Goal: Find specific page/section: Find specific page/section

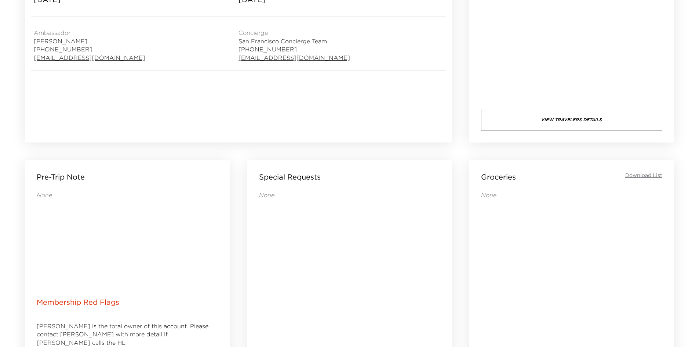
scroll to position [10, 0]
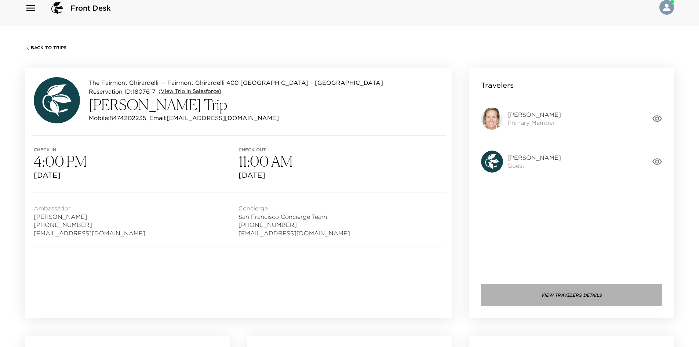
click at [554, 286] on button "View Travelers Details" at bounding box center [571, 295] width 181 height 22
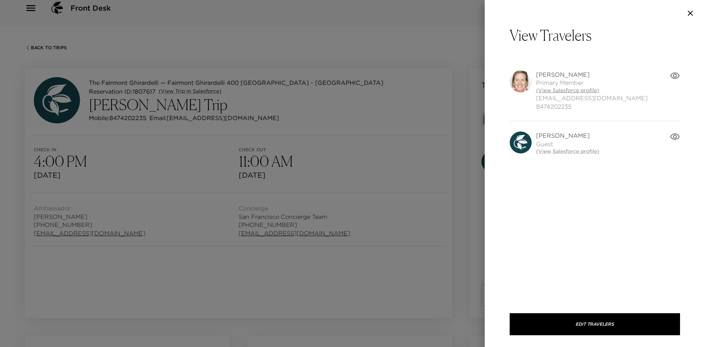
click at [559, 91] on link "(View Salesforce profile)" at bounding box center [592, 90] width 112 height 7
click at [203, 141] on div at bounding box center [352, 173] width 705 height 347
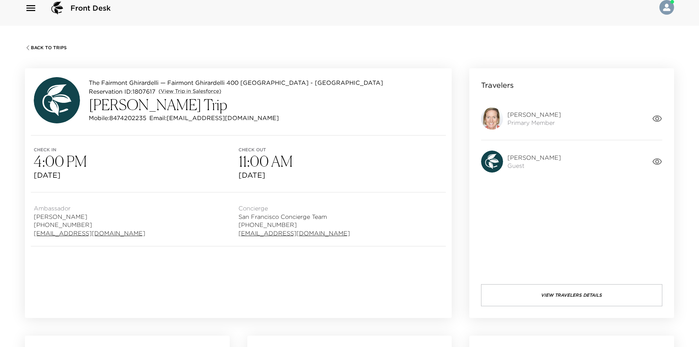
click at [137, 131] on div "The Fairmont Ghirardelli — Fairmont Ghirardelli 400 [GEOGRAPHIC_DATA] - [GEOGRA…" at bounding box center [238, 101] width 427 height 67
click at [135, 131] on div "The Fairmont Ghirardelli — Fairmont Ghirardelli 400 [GEOGRAPHIC_DATA] - [GEOGRA…" at bounding box center [238, 101] width 427 height 67
click at [134, 131] on div "The Fairmont Ghirardelli — Fairmont Ghirardelli 400 [GEOGRAPHIC_DATA] - [GEOGRA…" at bounding box center [238, 101] width 427 height 67
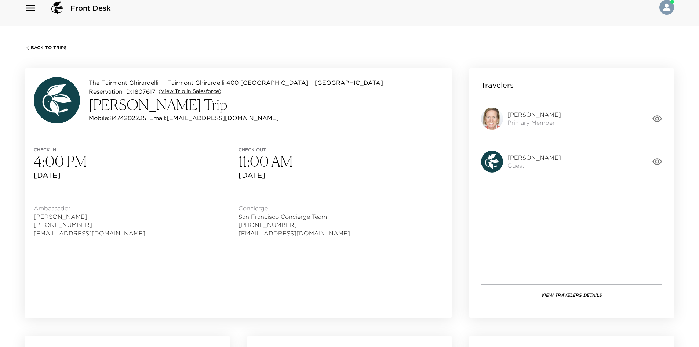
click at [134, 131] on div "The Fairmont Ghirardelli — Fairmont Ghirardelli 400 [GEOGRAPHIC_DATA] - [GEOGRA…" at bounding box center [238, 101] width 427 height 67
